Goal: Task Accomplishment & Management: Complete application form

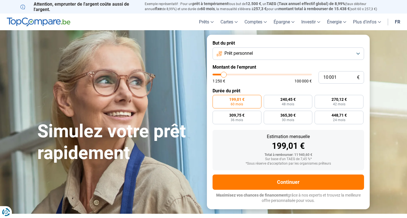
type input "9 500"
type input "9500"
type input "11 250"
type input "11250"
type input "16 250"
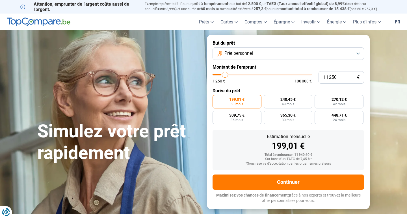
type input "16250"
type input "28 750"
type input "28750"
type input "52 500"
type input "52500"
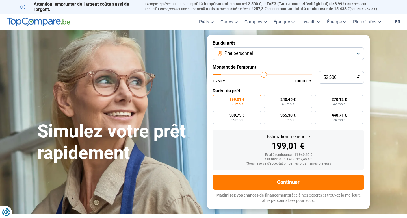
type input "78 750"
type input "78750"
type input "99 500"
type input "99500"
type input "100 000"
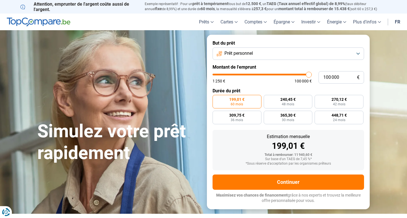
drag, startPoint x: 223, startPoint y: 75, endPoint x: 346, endPoint y: 65, distance: 123.0
type input "100000"
click at [346, 65] on form "But du prêt Prêt personnel Montant de l'emprunt 100 000 € 1 250 € 100 000 € Dur…" at bounding box center [288, 122] width 163 height 174
radio input "false"
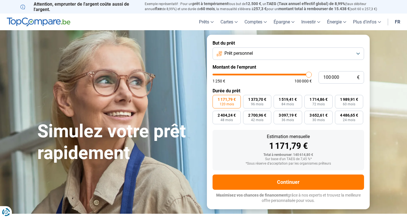
click at [250, 52] on span "Prêt personnel" at bounding box center [238, 53] width 29 height 6
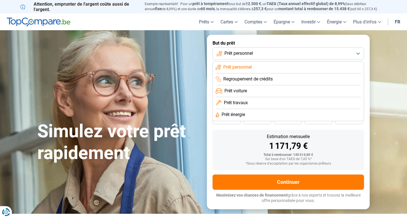
click at [250, 52] on span "Prêt personnel" at bounding box center [238, 53] width 29 height 6
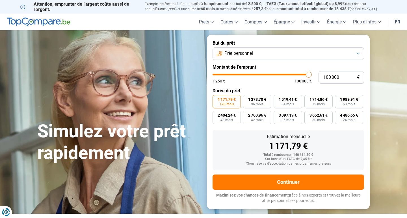
click at [250, 52] on span "Prêt personnel" at bounding box center [238, 53] width 29 height 6
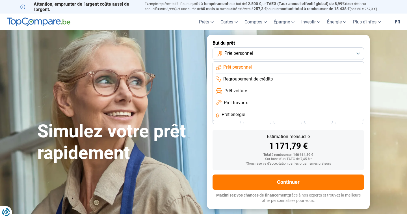
click at [235, 101] on span "Prêt travaux" at bounding box center [236, 103] width 24 height 6
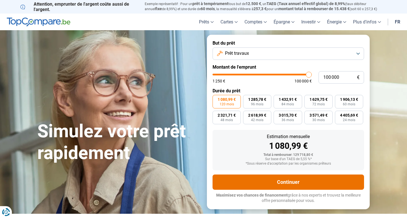
click at [296, 178] on button "Continuer" at bounding box center [287, 182] width 151 height 15
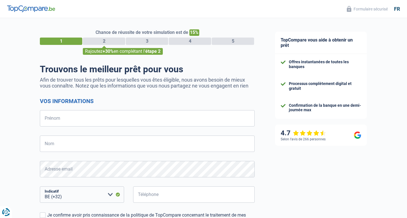
select select "32"
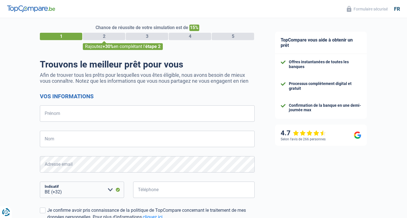
scroll to position [4, 0]
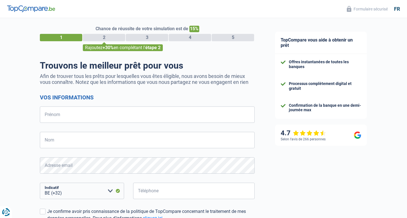
click at [108, 38] on div "2" at bounding box center [104, 37] width 42 height 7
click at [141, 37] on div "3" at bounding box center [147, 37] width 42 height 7
click at [196, 31] on span "15%" at bounding box center [194, 29] width 10 height 6
